Goal: Information Seeking & Learning: Check status

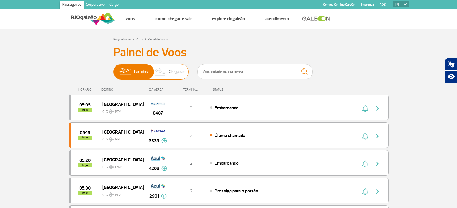
click at [179, 72] on span "Chegadas" at bounding box center [177, 71] width 17 height 15
click at [113, 69] on input "Partidas Chegadas" at bounding box center [113, 69] width 0 height 0
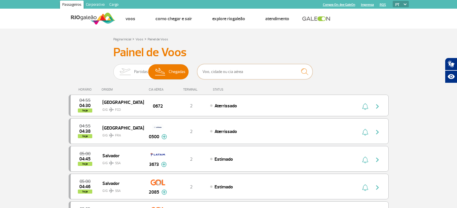
click at [231, 69] on input "text" at bounding box center [254, 71] width 115 height 15
click at [132, 74] on img at bounding box center [125, 71] width 18 height 15
click at [113, 69] on input "Partidas Chegadas" at bounding box center [113, 69] width 0 height 0
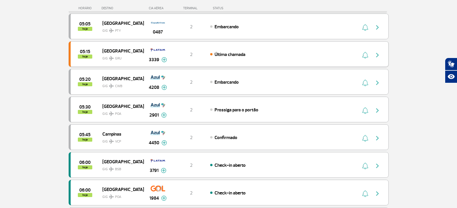
scroll to position [86, 0]
click at [219, 166] on span "Check-in aberto" at bounding box center [229, 165] width 31 height 6
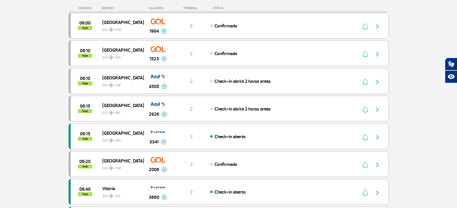
scroll to position [288, 0]
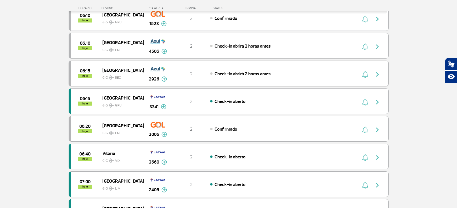
click at [196, 73] on div "2" at bounding box center [191, 73] width 38 height 6
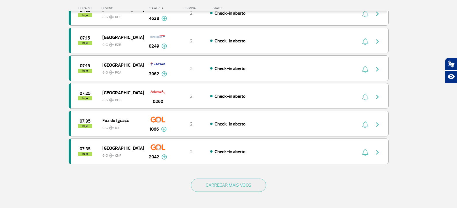
scroll to position [490, 0]
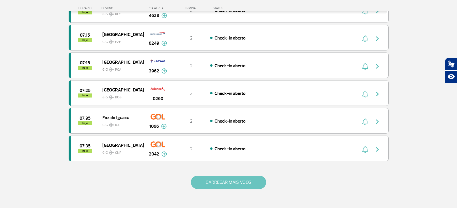
click at [226, 184] on button "CARREGAR MAIS VOOS" at bounding box center [228, 181] width 75 height 13
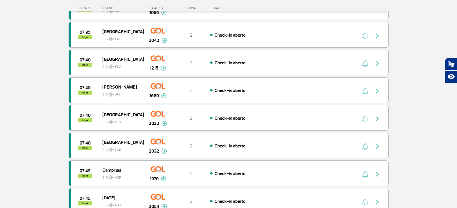
scroll to position [605, 0]
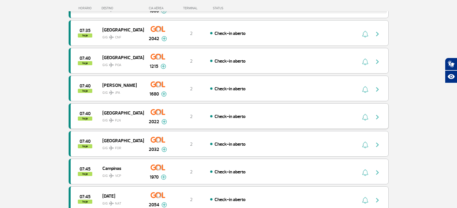
click at [195, 115] on div "2" at bounding box center [191, 116] width 38 height 6
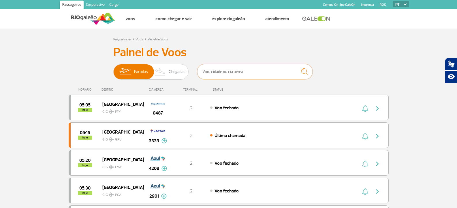
click at [216, 72] on input "text" at bounding box center [254, 71] width 115 height 15
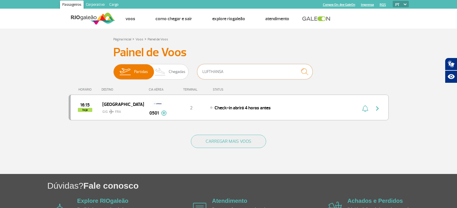
type input "LUFTHANSA"
